Goal: Information Seeking & Learning: Learn about a topic

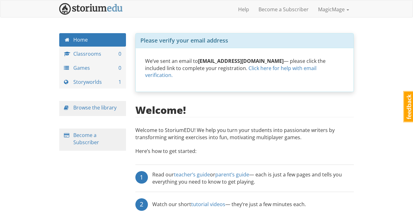
click at [376, 93] on div "magicmage MagicMage 1 Toggle navigation Help Become a Subscriber MagicMage Prof…" at bounding box center [206, 157] width 413 height 315
click at [97, 82] on link "Storyworlds 1" at bounding box center [92, 81] width 67 height 13
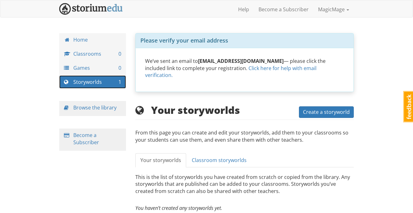
scroll to position [14, 0]
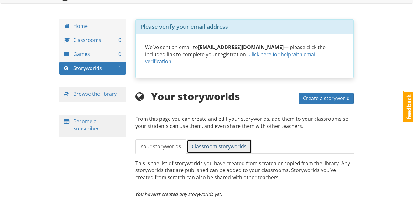
click at [210, 143] on span "Classroom storyworlds" at bounding box center [219, 146] width 55 height 7
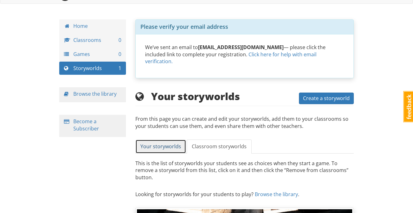
click at [149, 143] on span "Your storyworlds" at bounding box center [160, 146] width 41 height 7
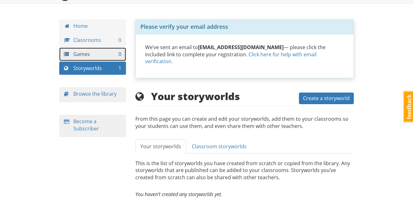
click at [114, 53] on link "Games 0" at bounding box center [92, 54] width 67 height 13
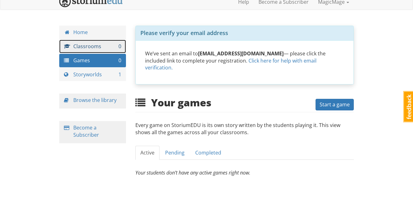
click at [105, 44] on link "Classrooms 0" at bounding box center [92, 46] width 67 height 13
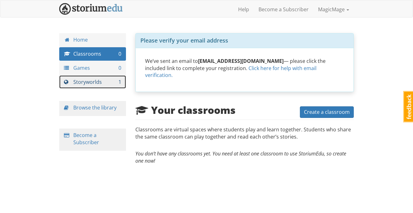
click at [115, 85] on link "Storyworlds 1" at bounding box center [92, 81] width 67 height 13
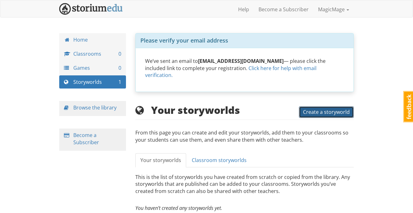
click at [336, 109] on span "Create a storyworld" at bounding box center [326, 112] width 47 height 7
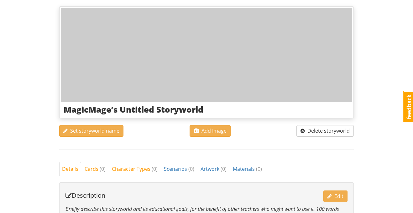
scroll to position [77, 0]
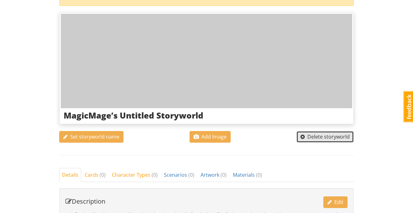
click at [305, 136] on span "button" at bounding box center [302, 136] width 4 height 5
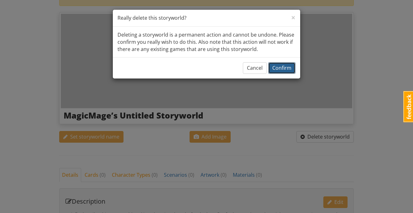
click at [283, 66] on span "Confirm" at bounding box center [281, 68] width 19 height 7
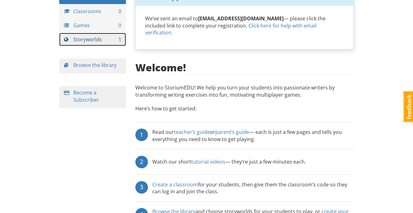
click at [103, 41] on link "Storyworlds 1" at bounding box center [92, 39] width 67 height 13
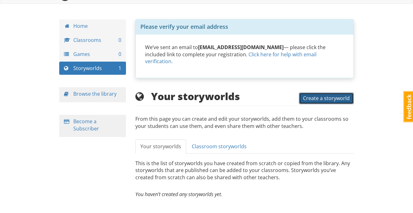
click at [307, 95] on span "Create a storyworld" at bounding box center [326, 98] width 47 height 7
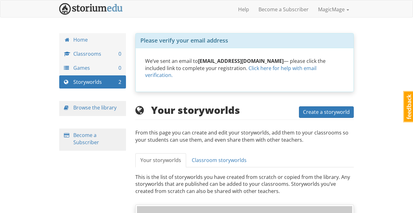
scroll to position [14, 0]
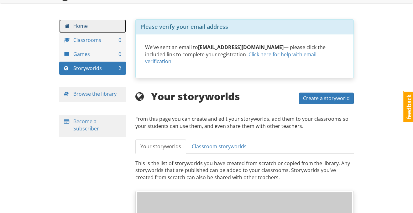
click at [81, 27] on link "Home" at bounding box center [92, 25] width 67 height 13
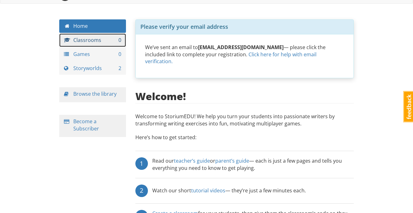
click at [92, 34] on link "Classrooms 0" at bounding box center [92, 40] width 67 height 13
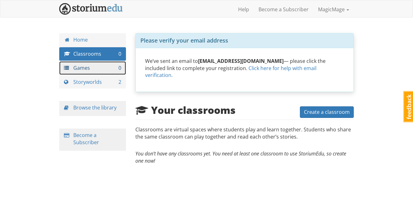
click at [102, 64] on link "Games 0" at bounding box center [92, 67] width 67 height 13
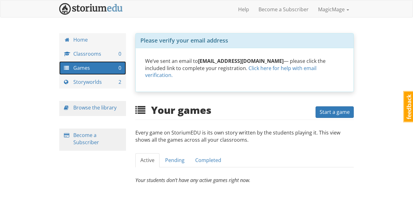
scroll to position [8, 0]
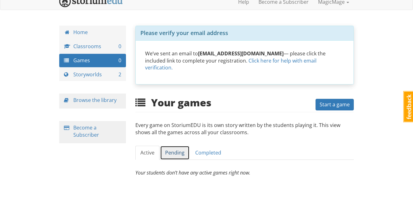
click at [177, 146] on link "Pending" at bounding box center [174, 153] width 29 height 14
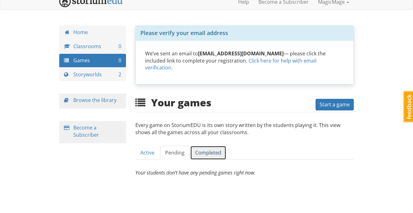
click at [216, 146] on link "Completed" at bounding box center [208, 153] width 36 height 14
click at [139, 97] on h2 "Your games" at bounding box center [173, 102] width 76 height 11
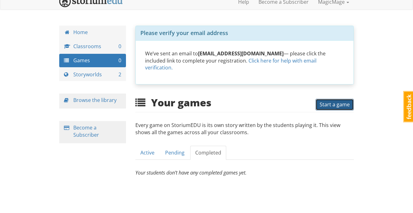
click at [326, 101] on span "Start a game" at bounding box center [334, 104] width 30 height 7
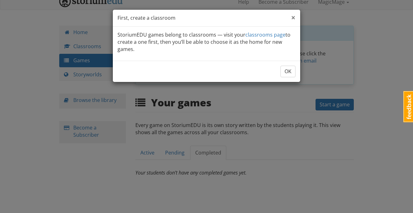
click at [292, 16] on span "×" at bounding box center [293, 17] width 4 height 10
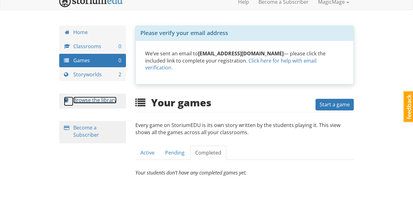
click at [72, 105] on span at bounding box center [68, 101] width 9 height 9
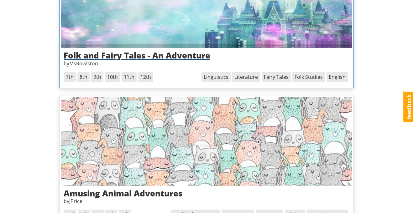
scroll to position [736, 0]
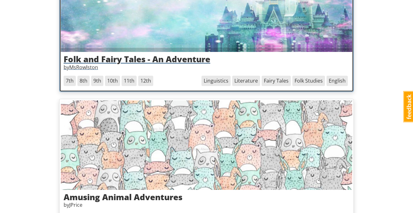
click at [166, 64] on h3 "Folk and Fairy Tales - An Adventure" at bounding box center [207, 59] width 286 height 9
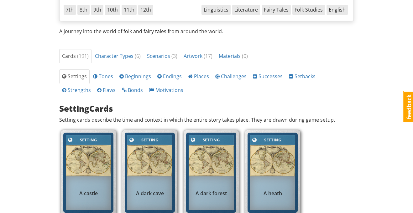
scroll to position [159, 0]
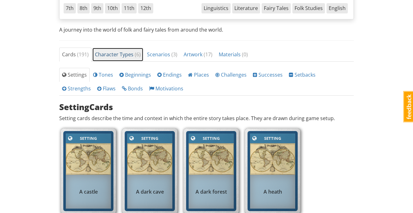
click at [112, 56] on span "Character Types ( 6 )" at bounding box center [118, 54] width 46 height 7
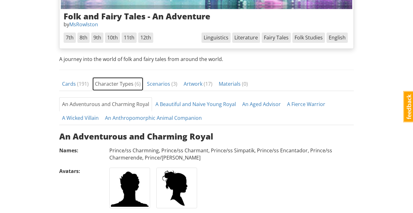
scroll to position [132, 0]
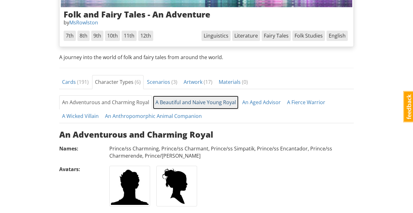
click at [180, 100] on link "A Beautiful and Naive Young Royal" at bounding box center [196, 103] width 86 height 14
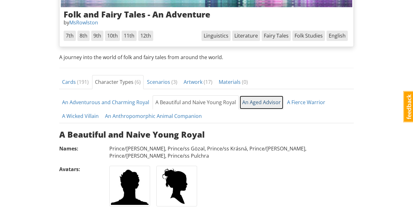
click at [243, 102] on link "An Aged Advisor" at bounding box center [261, 103] width 44 height 14
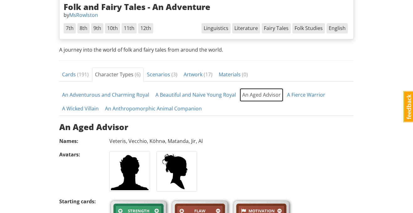
scroll to position [140, 0]
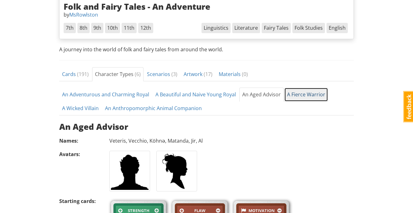
click at [290, 96] on link "A Fierce Warrior" at bounding box center [306, 95] width 44 height 14
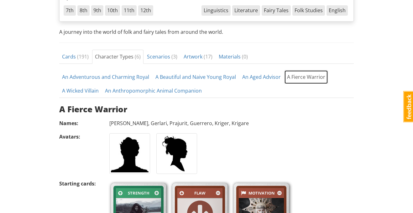
scroll to position [156, 0]
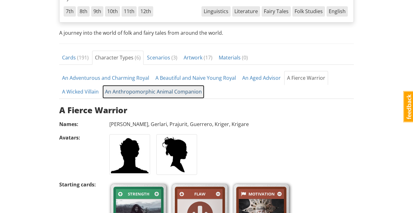
click at [120, 90] on link "An Anthropomorphic Animal Companion" at bounding box center [153, 92] width 102 height 14
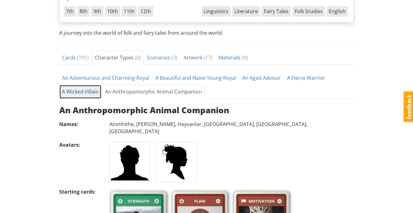
click at [86, 90] on link "A Wicked Villain" at bounding box center [80, 92] width 42 height 14
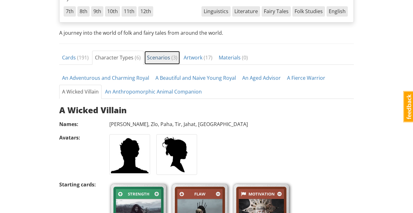
click at [162, 56] on span "Scenarios ( 3 )" at bounding box center [162, 57] width 30 height 7
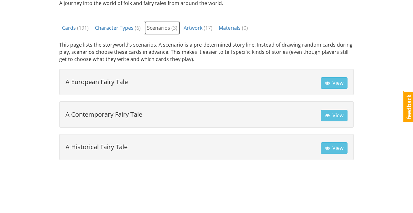
scroll to position [187, 0]
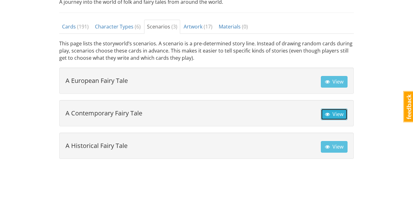
click at [331, 113] on span "View" at bounding box center [334, 114] width 18 height 7
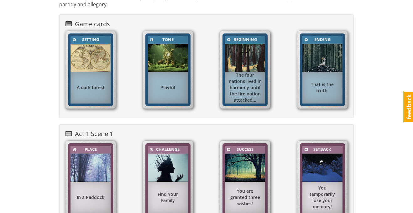
scroll to position [83, 0]
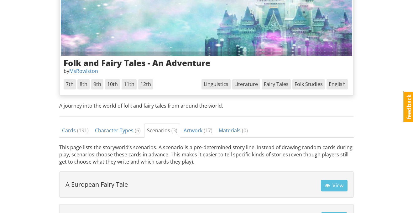
scroll to position [187, 0]
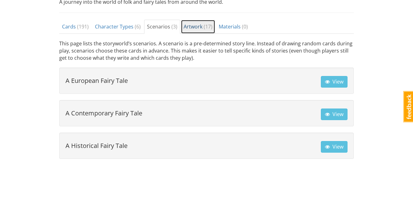
click at [204, 24] on span "( 17 )" at bounding box center [208, 26] width 9 height 7
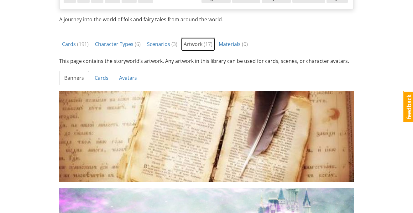
scroll to position [170, 0]
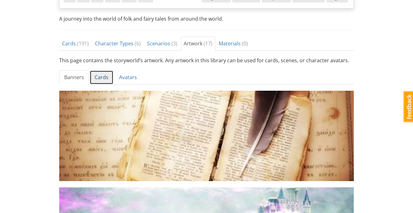
click at [107, 79] on link "Cards" at bounding box center [102, 77] width 24 height 14
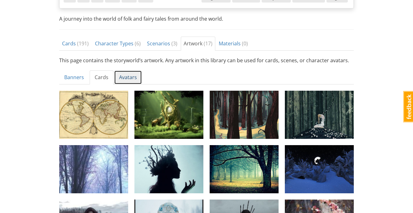
click at [128, 77] on link "Avatars" at bounding box center [128, 77] width 28 height 14
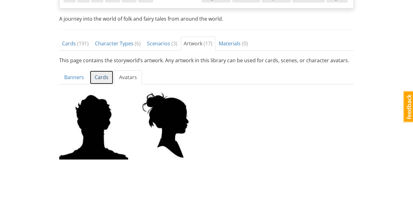
click at [101, 81] on link "Cards" at bounding box center [102, 77] width 24 height 14
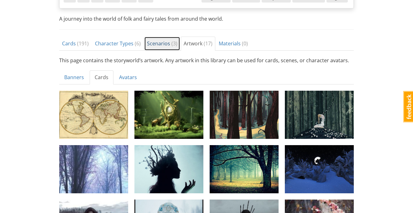
click at [161, 41] on span "Scenarios ( 3 )" at bounding box center [162, 43] width 30 height 7
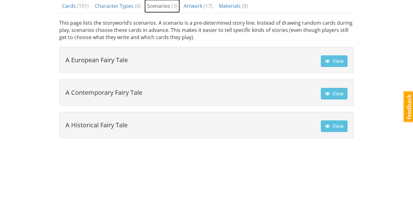
scroll to position [211, 0]
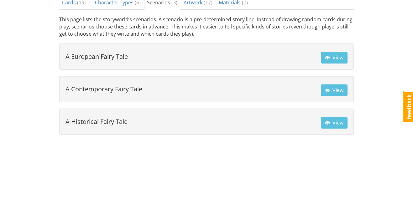
click at [94, 123] on h4 "A Historical Fairy Tale" at bounding box center [96, 121] width 62 height 7
click at [327, 56] on span "button" at bounding box center [327, 57] width 5 height 5
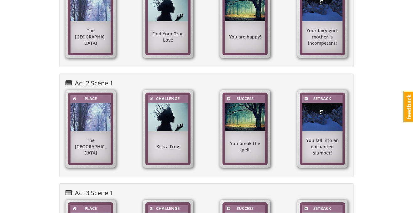
scroll to position [245, 0]
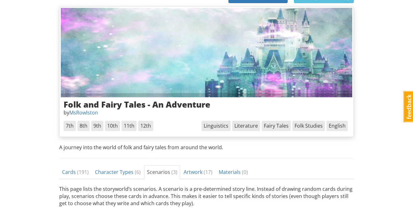
scroll to position [46, 0]
